Goal: Check status: Check status

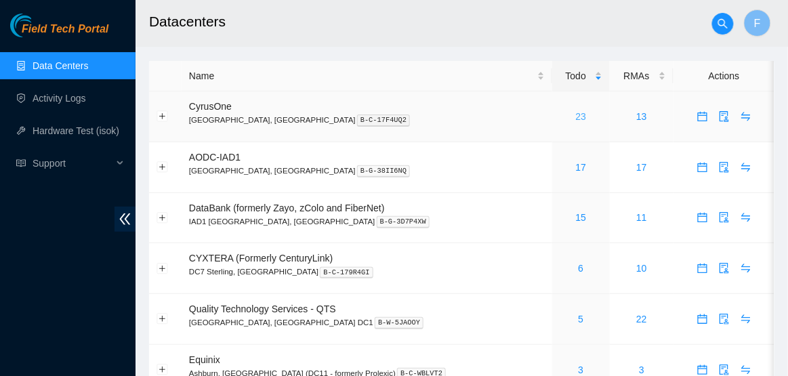
click at [576, 114] on link "23" at bounding box center [581, 116] width 11 height 11
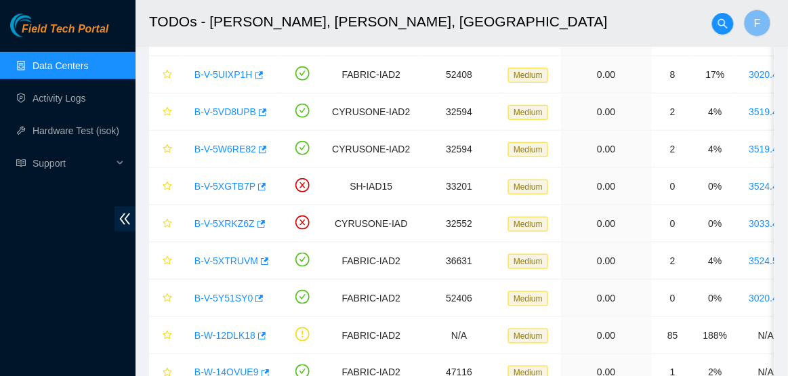
scroll to position [641, 0]
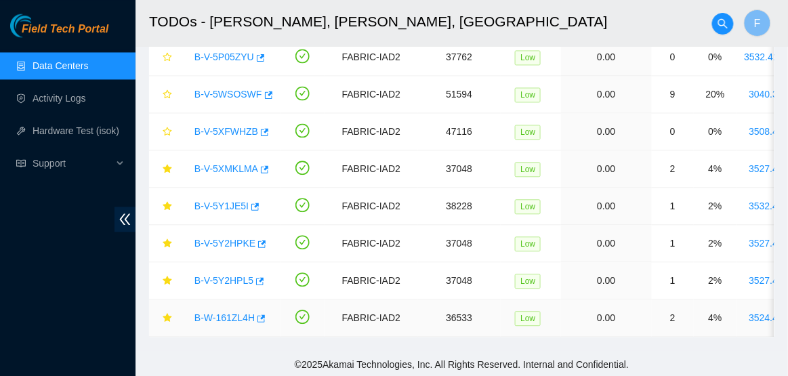
click at [211, 319] on link "B-W-161ZL4H" at bounding box center [225, 318] width 60 height 11
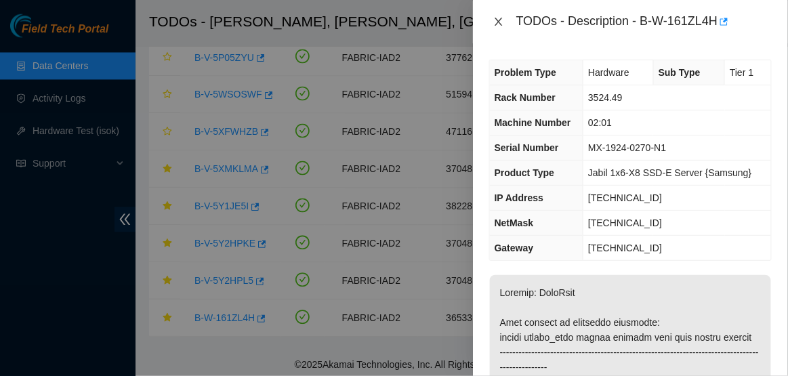
click at [498, 21] on icon "close" at bounding box center [498, 22] width 7 height 8
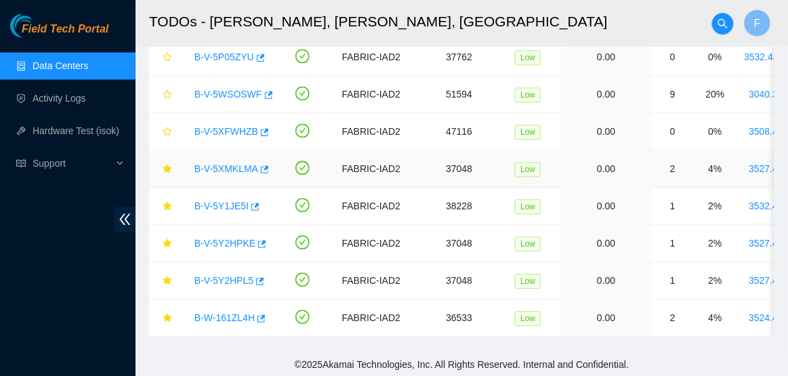
click at [226, 167] on link "B-V-5XMKLMA" at bounding box center [227, 168] width 64 height 11
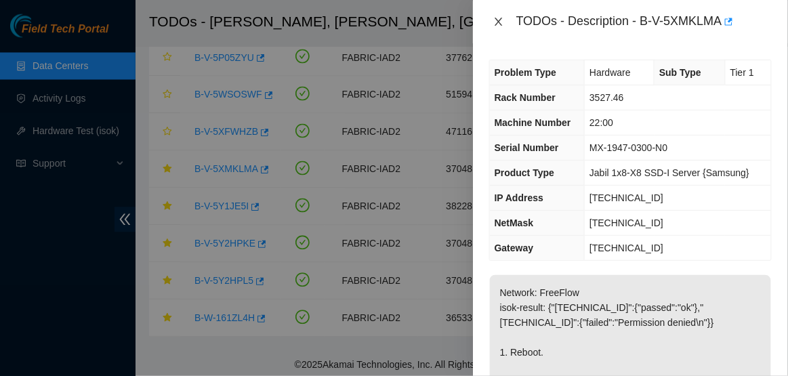
click at [498, 22] on icon "close" at bounding box center [498, 22] width 7 height 8
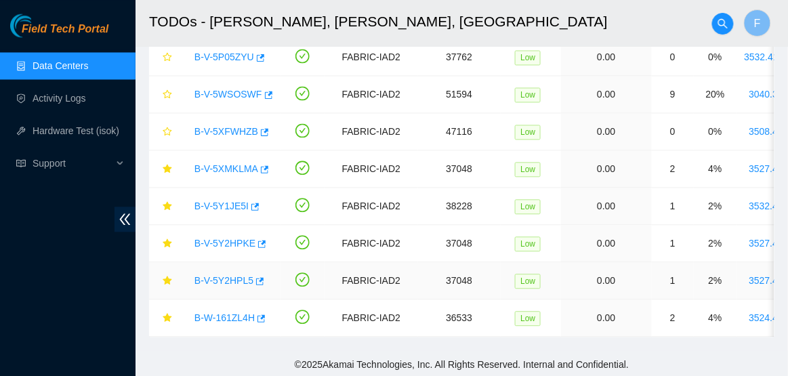
click at [235, 270] on div "B-V-5Y2HPL5" at bounding box center [230, 281] width 85 height 22
click at [239, 166] on link "B-V-5XMKLMA" at bounding box center [227, 168] width 64 height 11
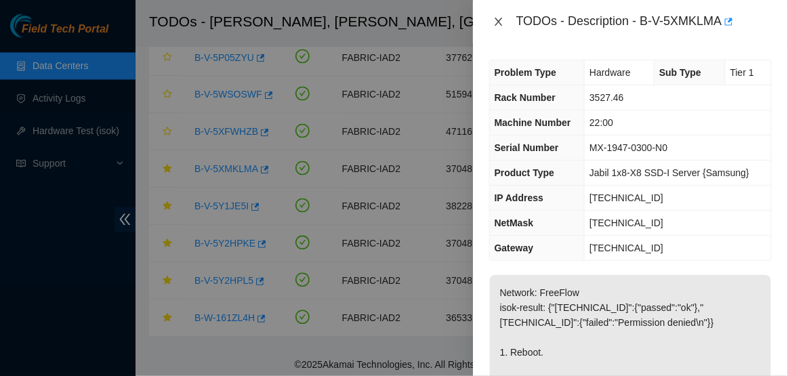
click at [499, 18] on icon "close" at bounding box center [499, 21] width 11 height 11
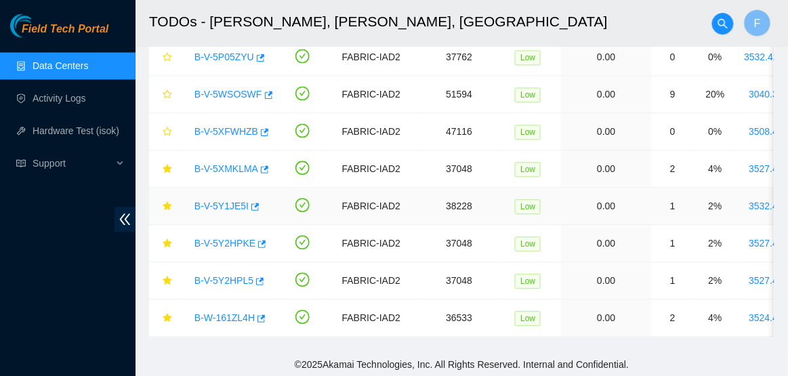
click at [218, 202] on link "B-V-5Y1JE5I" at bounding box center [222, 206] width 54 height 11
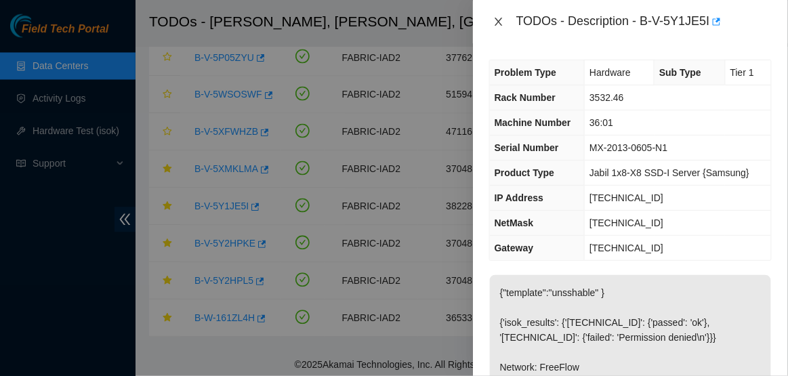
click at [497, 22] on icon "close" at bounding box center [499, 21] width 11 height 11
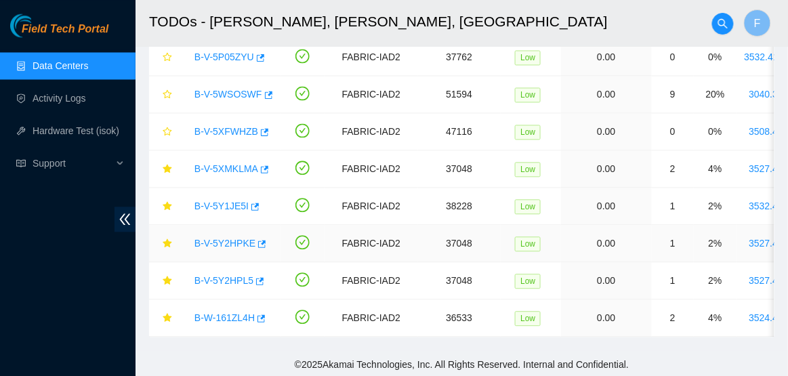
click at [225, 247] on div "B-V-5Y2HPKE" at bounding box center [230, 244] width 85 height 22
click at [231, 241] on link "B-V-5Y2HPKE" at bounding box center [225, 243] width 61 height 11
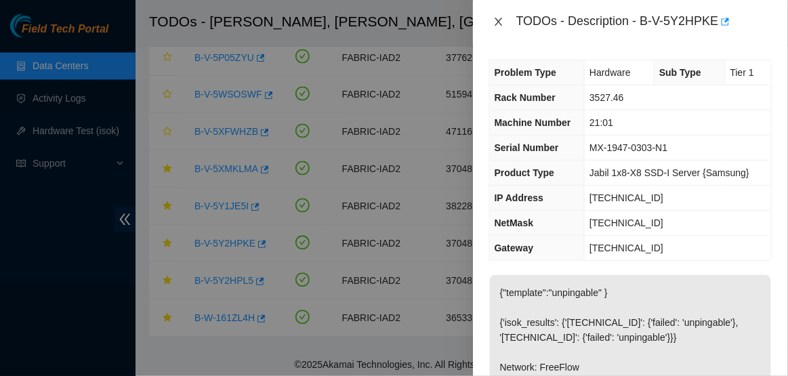
click at [500, 24] on icon "close" at bounding box center [499, 21] width 11 height 11
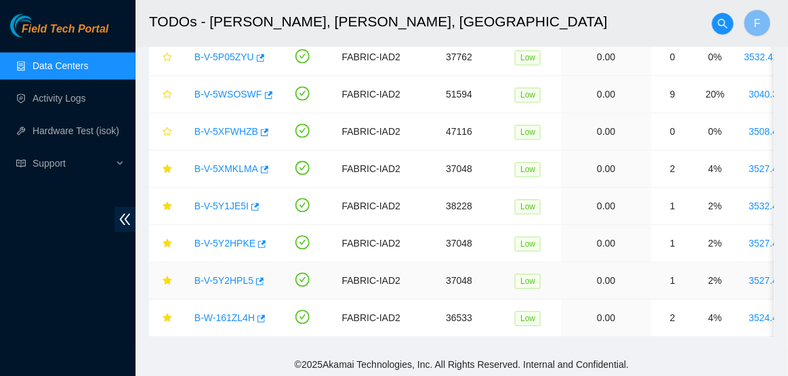
click at [218, 271] on div "B-V-5Y2HPL5" at bounding box center [230, 281] width 85 height 22
click at [220, 277] on link "B-V-5Y2HPL5" at bounding box center [224, 280] width 59 height 11
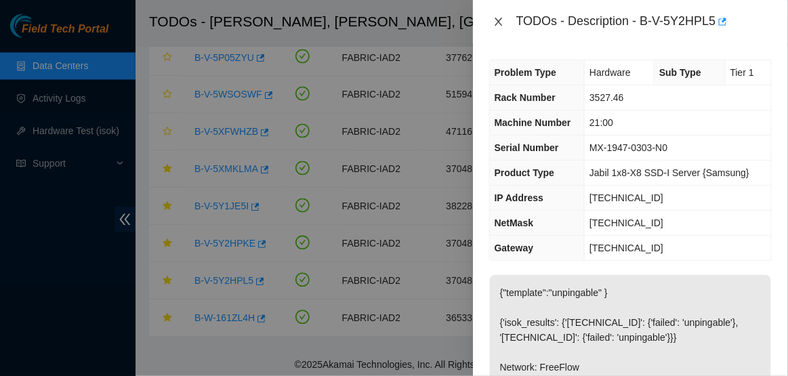
click at [500, 19] on icon "close" at bounding box center [499, 21] width 11 height 11
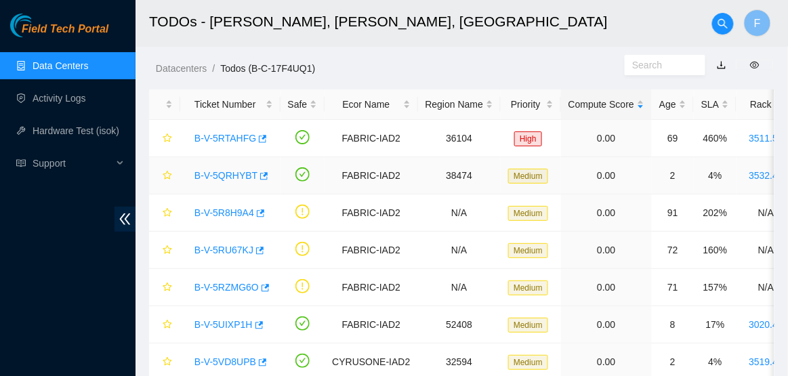
click at [230, 174] on link "B-V-5QRHYBT" at bounding box center [226, 175] width 63 height 11
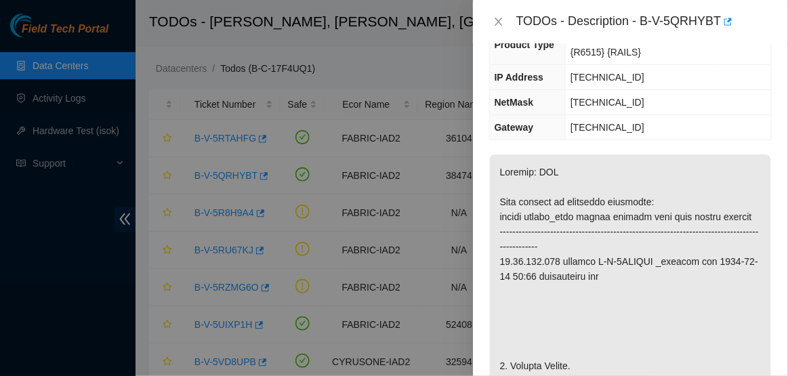
scroll to position [195, 0]
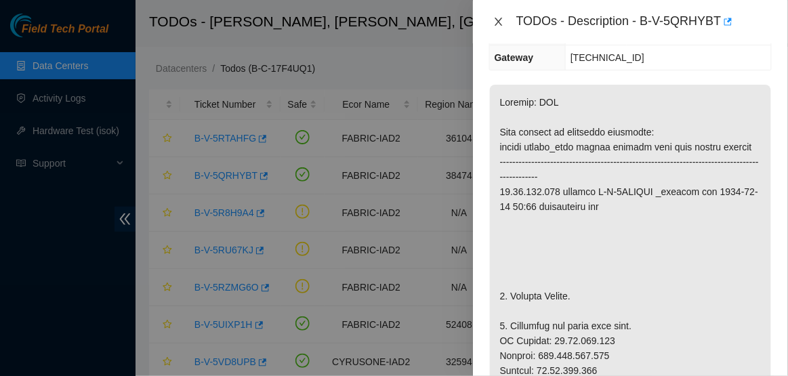
click at [496, 17] on icon "close" at bounding box center [499, 21] width 11 height 11
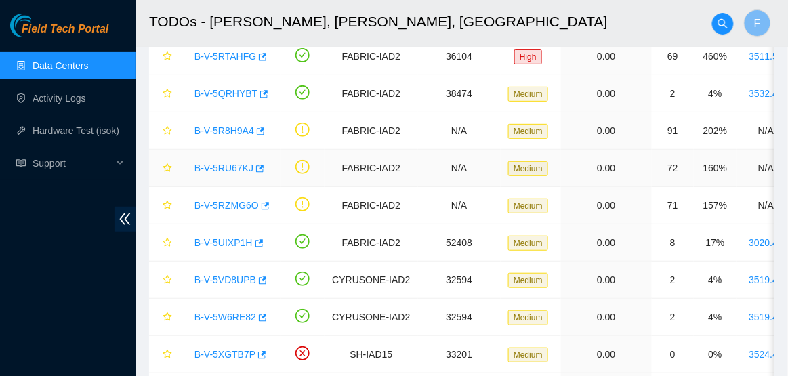
scroll to position [96, 0]
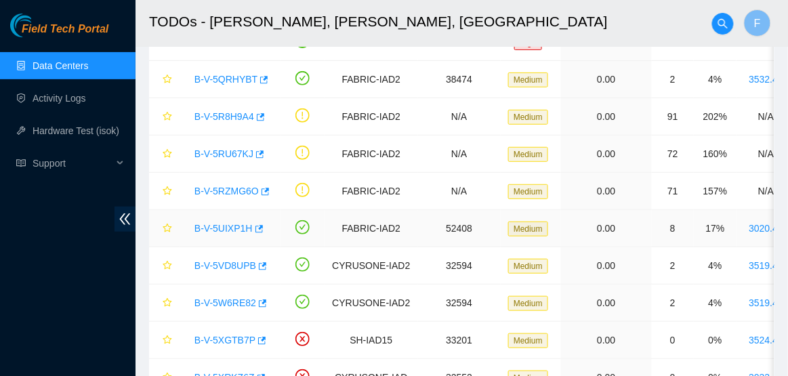
click at [234, 224] on link "B-V-5UIXP1H" at bounding box center [224, 228] width 58 height 11
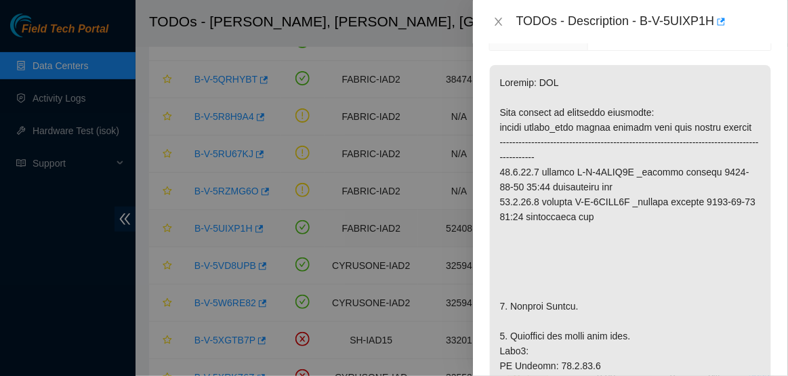
scroll to position [165, 0]
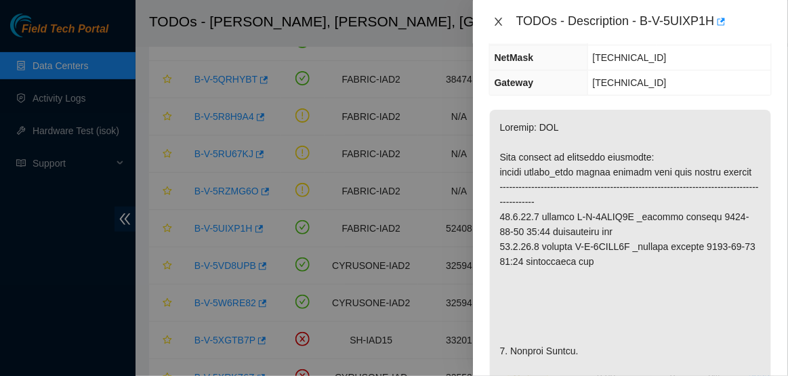
click at [498, 19] on icon "close" at bounding box center [499, 21] width 11 height 11
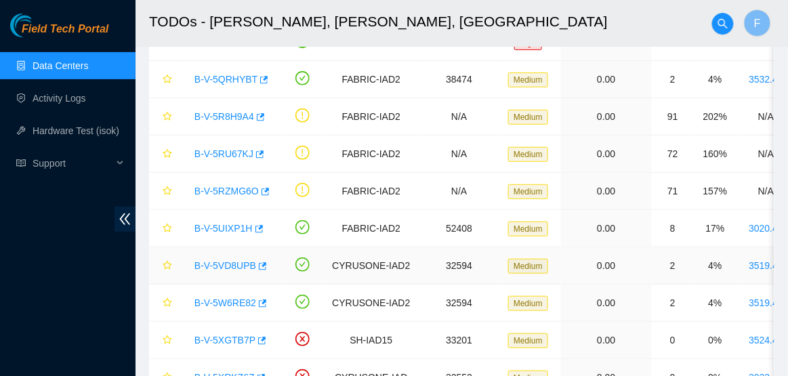
click at [236, 264] on link "B-V-5VD8UPB" at bounding box center [226, 265] width 62 height 11
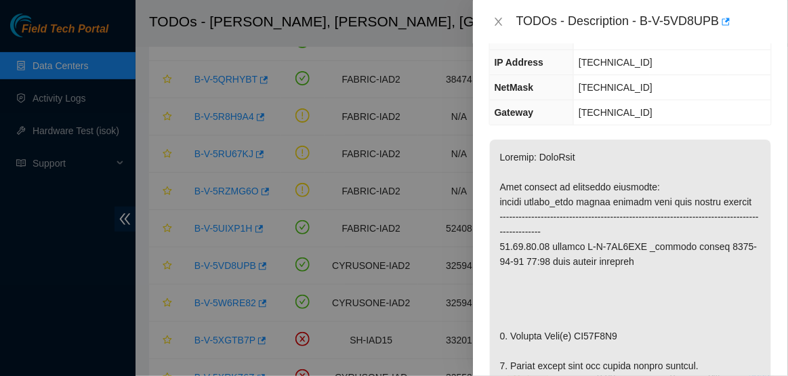
scroll to position [0, 0]
